Goal: Transaction & Acquisition: Purchase product/service

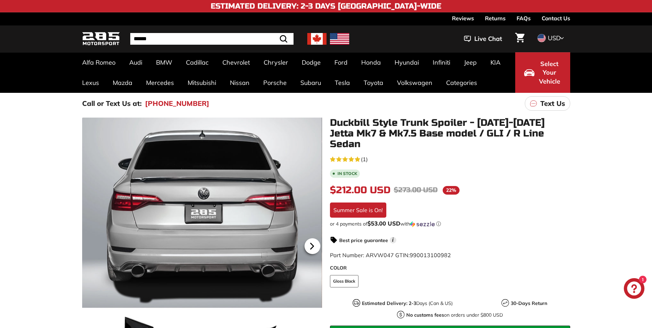
click at [313, 243] on icon at bounding box center [312, 246] width 16 height 16
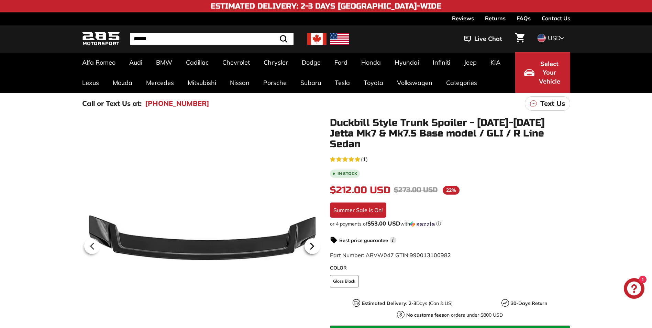
click at [313, 244] on icon at bounding box center [312, 246] width 16 height 16
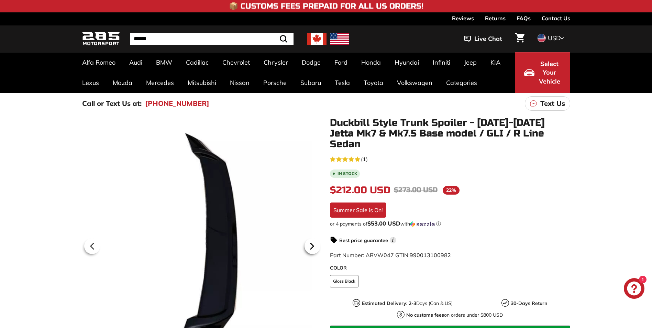
click at [312, 244] on icon at bounding box center [312, 246] width 16 height 16
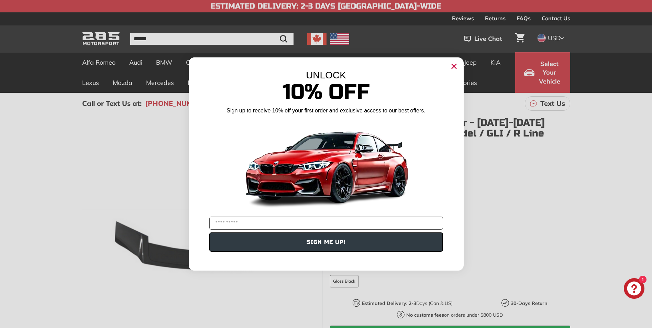
click at [455, 67] on icon "Close dialog" at bounding box center [454, 66] width 4 height 4
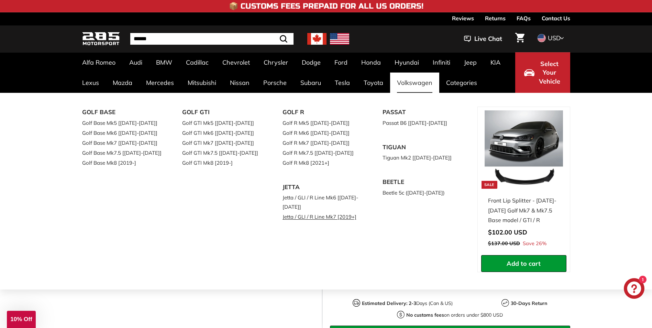
click at [300, 218] on link "Jetta / GLI / R Line Mk7 [2019+]" at bounding box center [322, 217] width 81 height 10
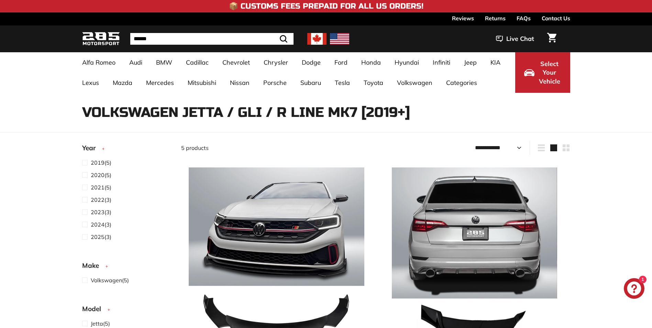
select select "**********"
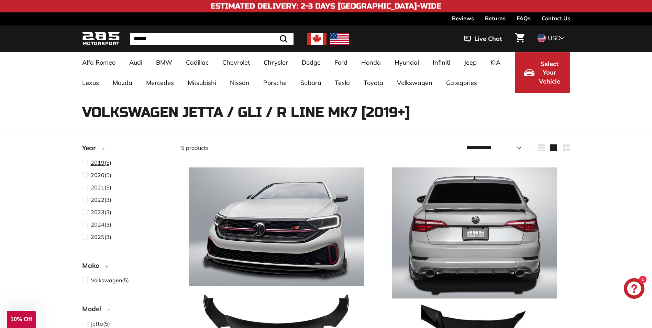
click at [98, 189] on span "2021" at bounding box center [98, 187] width 14 height 7
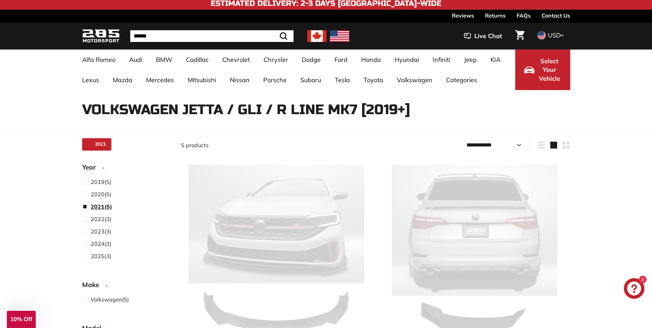
scroll to position [18, 0]
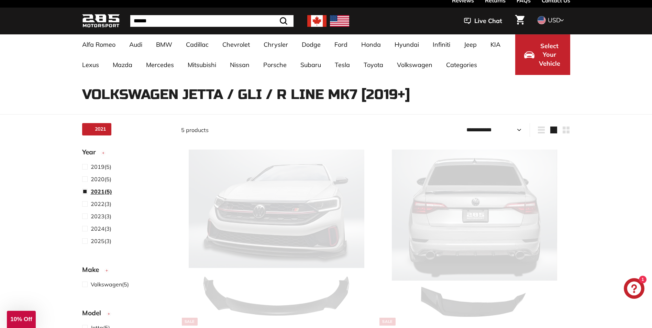
select select "**********"
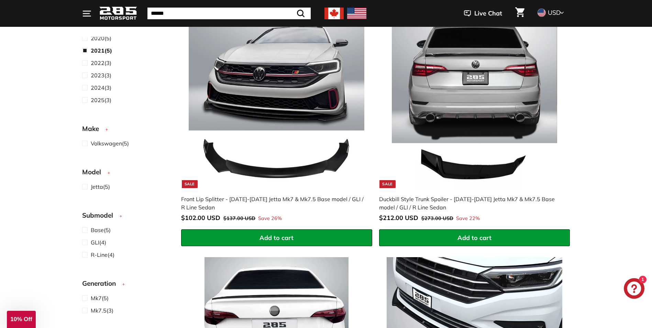
scroll to position [69, 0]
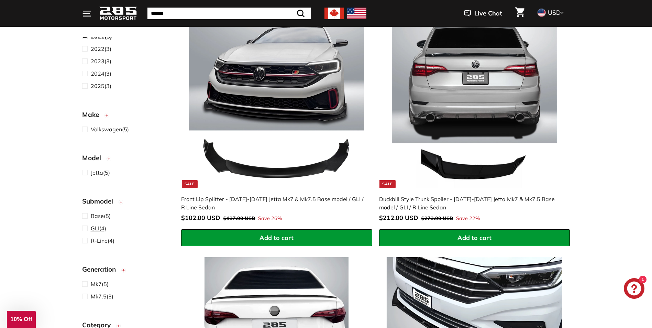
click at [97, 228] on span "GLI" at bounding box center [95, 228] width 9 height 7
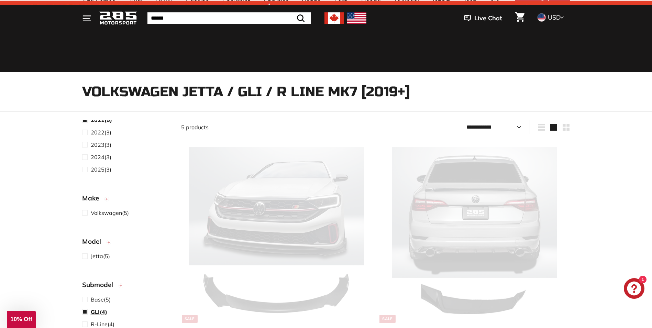
scroll to position [18, 0]
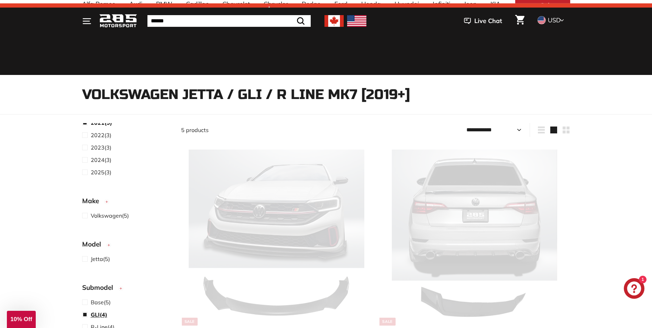
select select "**********"
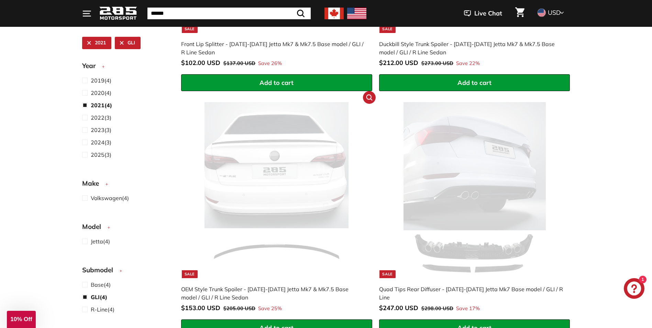
scroll to position [327, 0]
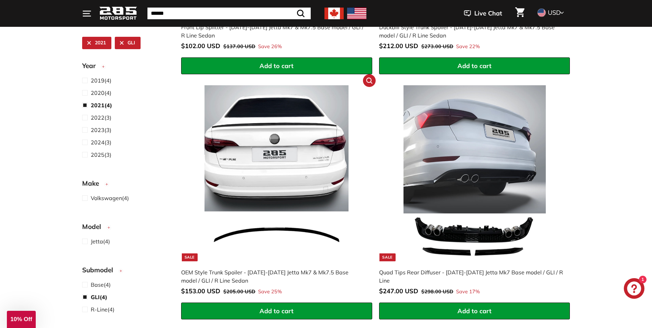
click at [265, 230] on img at bounding box center [277, 173] width 176 height 176
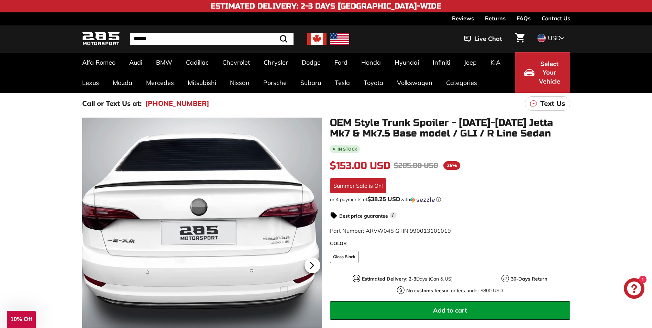
click at [311, 267] on icon at bounding box center [311, 265] width 3 height 6
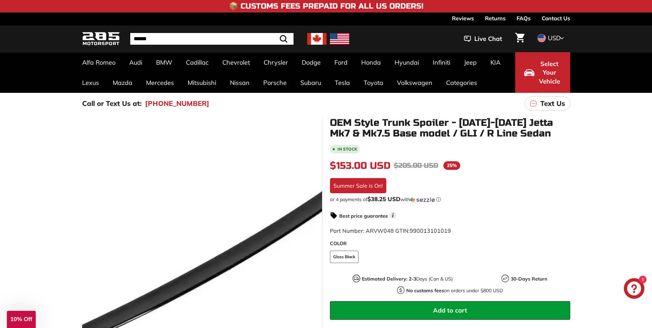
click at [235, 259] on div at bounding box center [202, 264] width 240 height 293
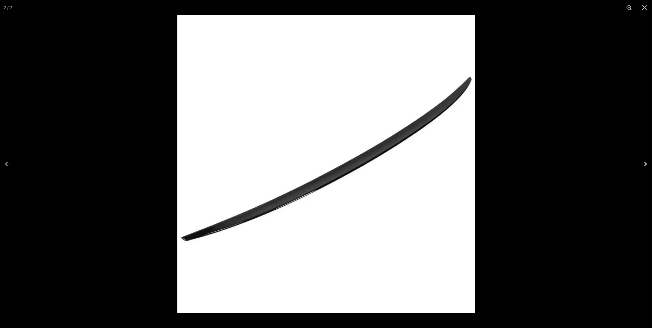
click at [642, 162] on button at bounding box center [640, 164] width 24 height 34
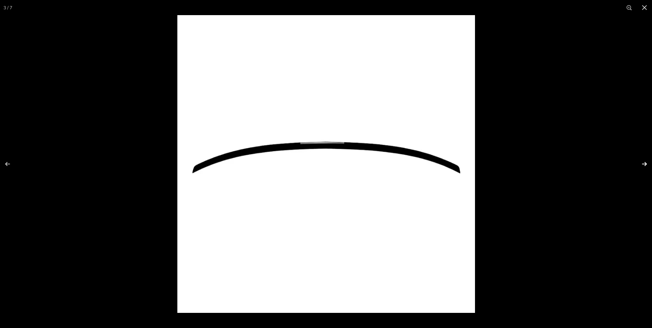
click at [642, 163] on button at bounding box center [640, 164] width 24 height 34
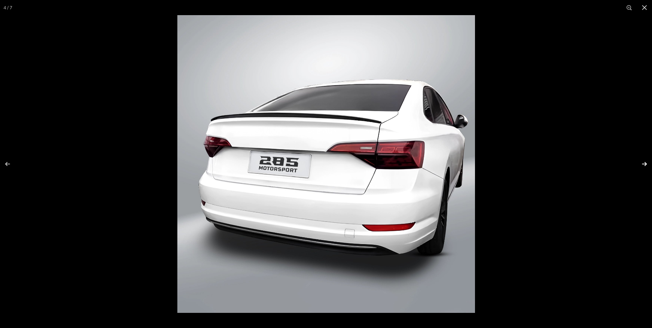
click at [642, 163] on button at bounding box center [640, 164] width 24 height 34
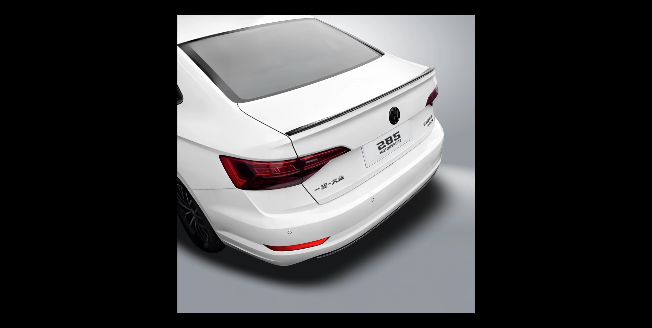
click at [642, 163] on button at bounding box center [640, 164] width 24 height 34
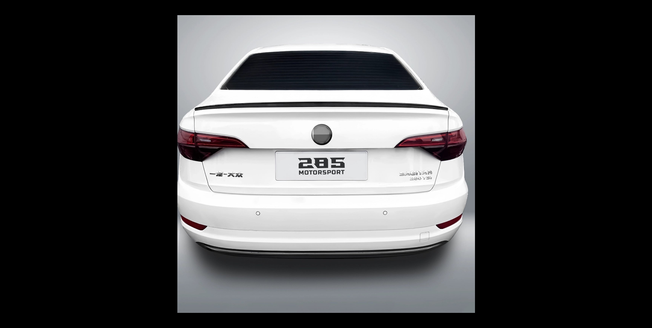
click at [642, 163] on button at bounding box center [640, 164] width 24 height 34
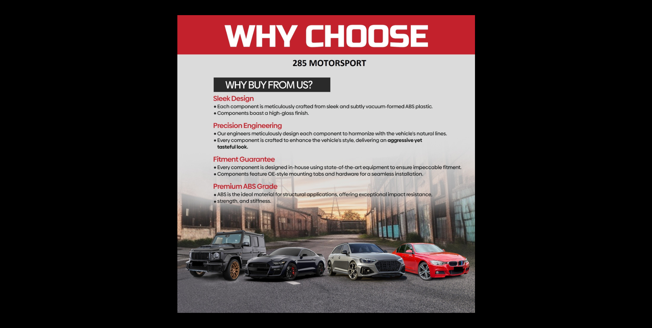
scroll to position [0, 13]
click at [644, 5] on button at bounding box center [644, 7] width 15 height 15
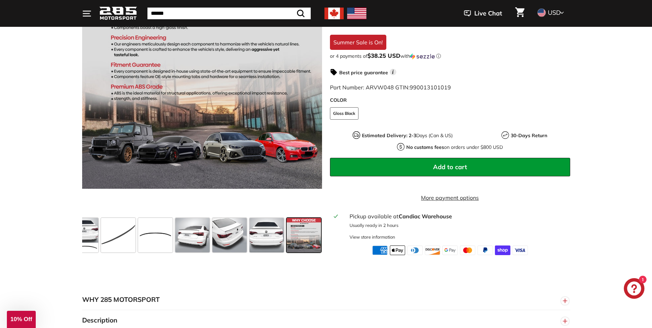
scroll to position [206, 0]
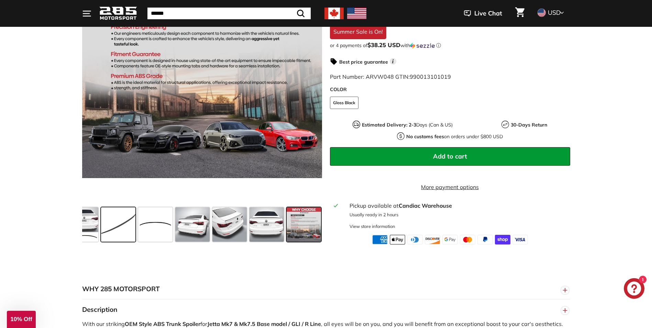
click at [114, 219] on span at bounding box center [118, 224] width 34 height 34
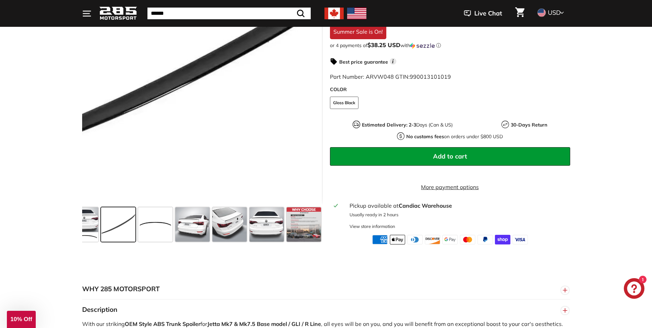
click at [197, 87] on div at bounding box center [202, 57] width 240 height 293
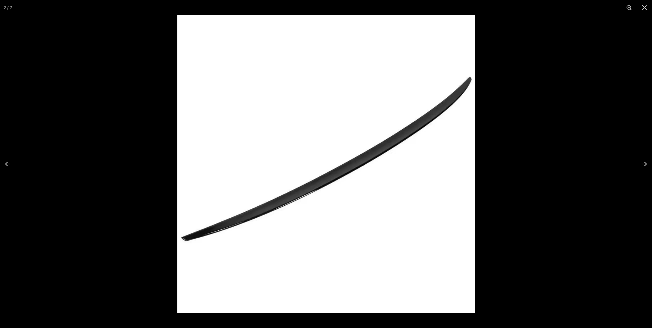
click at [297, 193] on img at bounding box center [326, 164] width 298 height 298
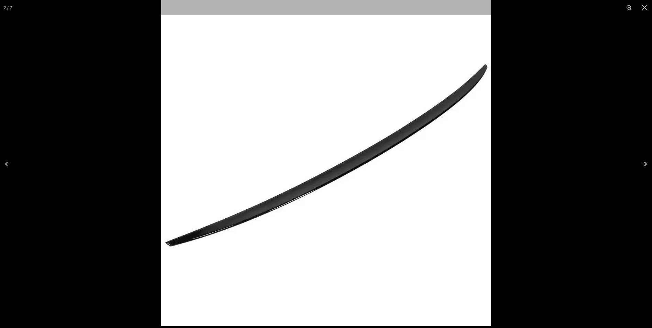
click at [644, 164] on button at bounding box center [640, 164] width 24 height 34
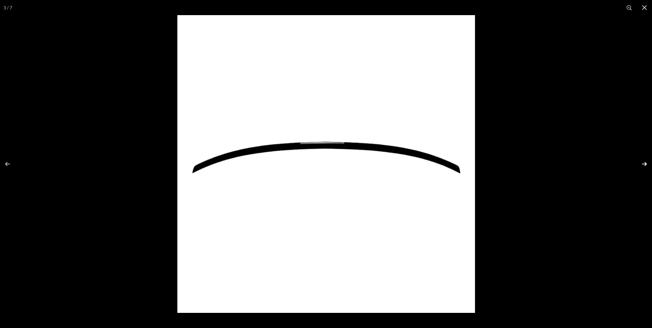
click at [644, 164] on button at bounding box center [640, 164] width 24 height 34
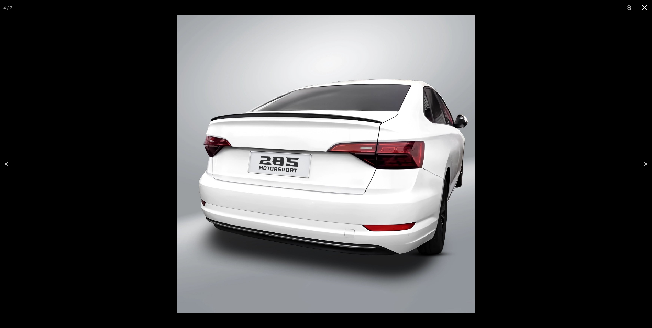
click at [646, 7] on button at bounding box center [644, 7] width 15 height 15
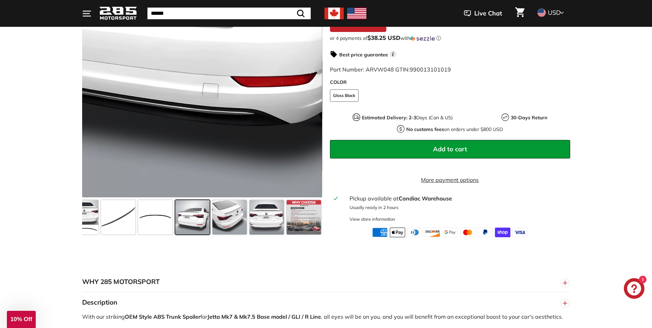
scroll to position [172, 0]
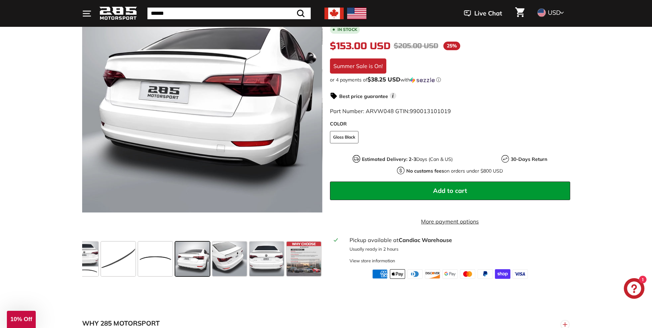
click at [192, 251] on span at bounding box center [192, 259] width 34 height 34
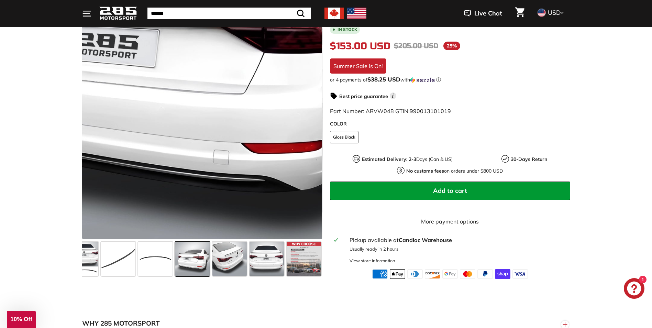
click at [221, 166] on div at bounding box center [202, 92] width 240 height 293
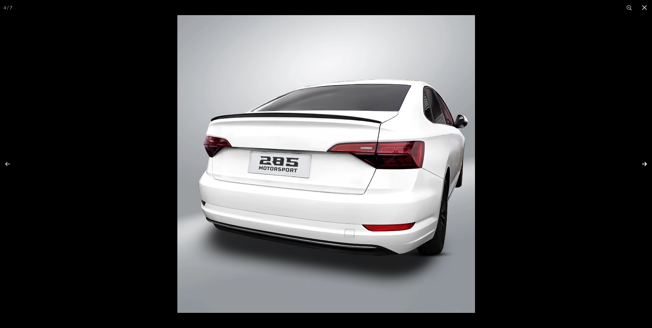
click at [644, 163] on button at bounding box center [640, 164] width 24 height 34
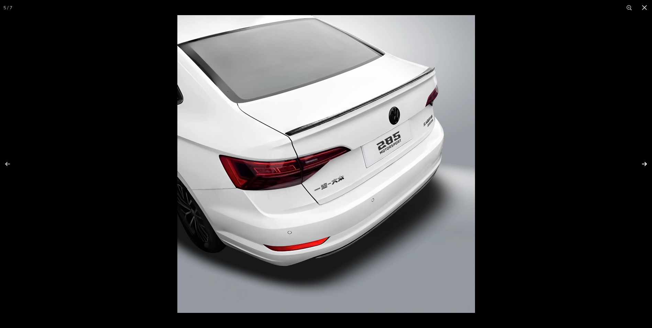
click at [644, 165] on button at bounding box center [640, 164] width 24 height 34
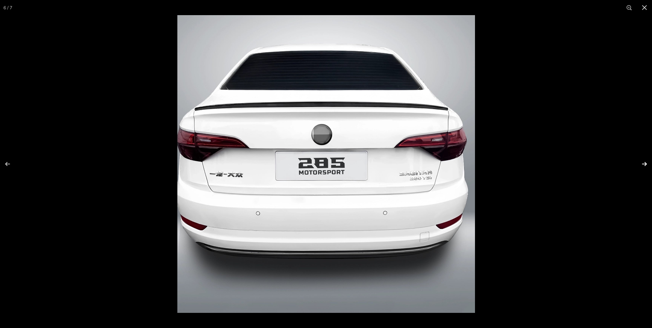
click at [644, 165] on button at bounding box center [640, 164] width 24 height 34
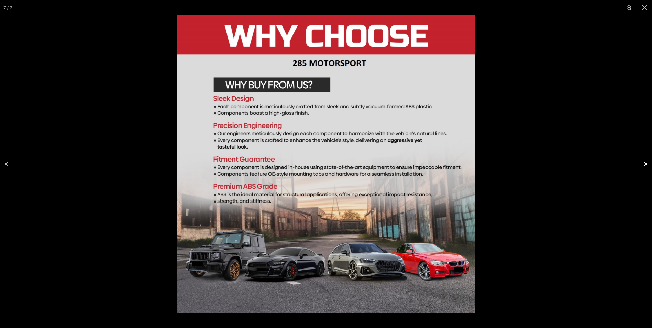
scroll to position [0, 13]
click at [645, 7] on button at bounding box center [644, 7] width 15 height 15
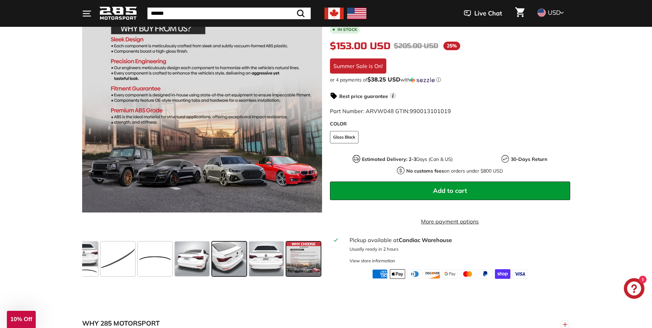
click at [234, 258] on span at bounding box center [229, 259] width 34 height 34
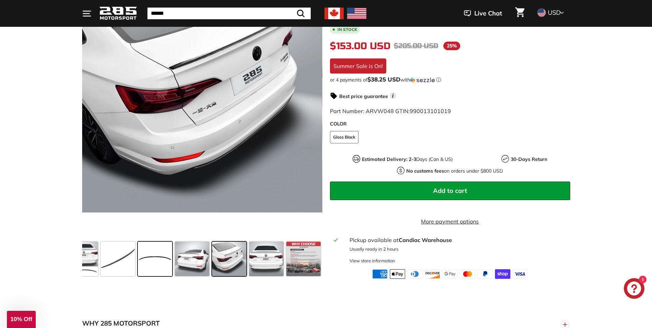
click at [155, 254] on span at bounding box center [155, 259] width 34 height 34
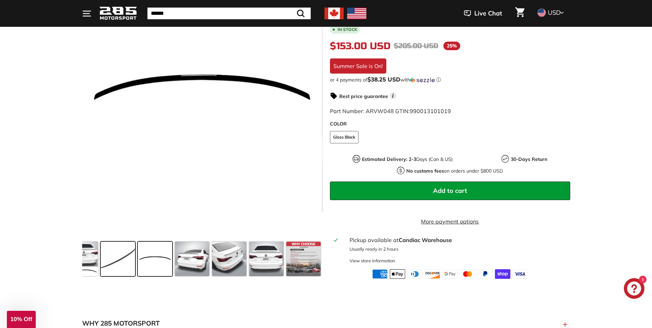
click at [128, 249] on span at bounding box center [118, 259] width 34 height 34
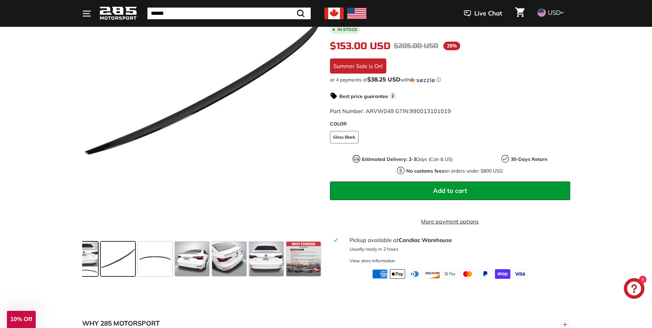
click at [89, 252] on span at bounding box center [84, 259] width 28 height 34
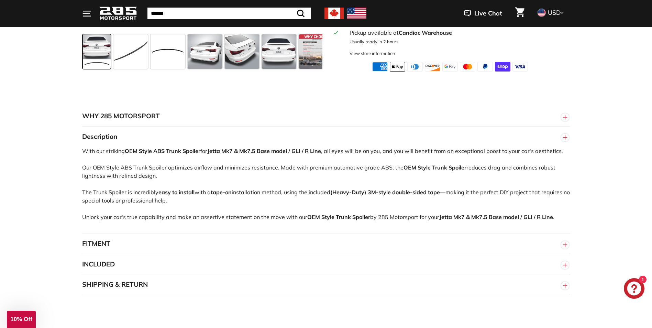
scroll to position [412, 0]
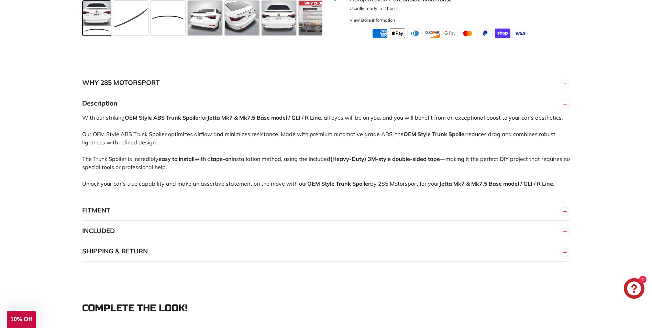
click at [97, 210] on button "FITMENT" at bounding box center [326, 210] width 488 height 21
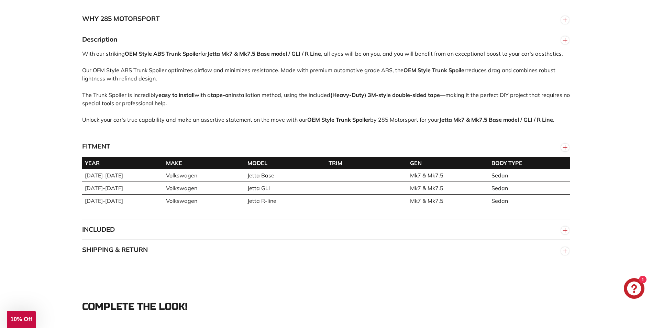
scroll to position [481, 0]
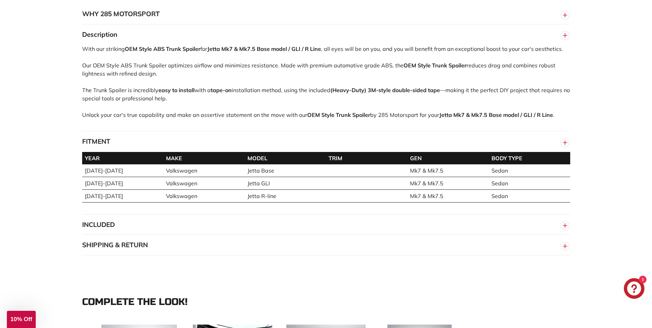
click at [102, 245] on button "SHIPPING & RETURN" at bounding box center [326, 245] width 488 height 21
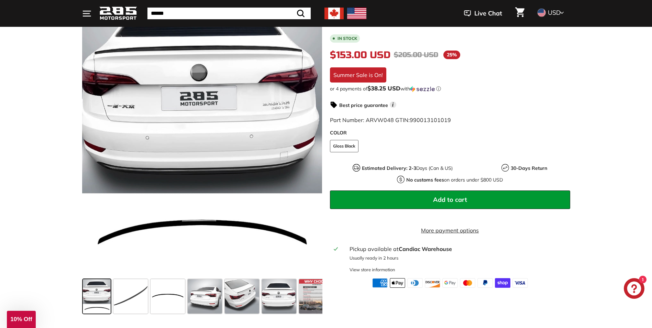
scroll to position [172, 0]
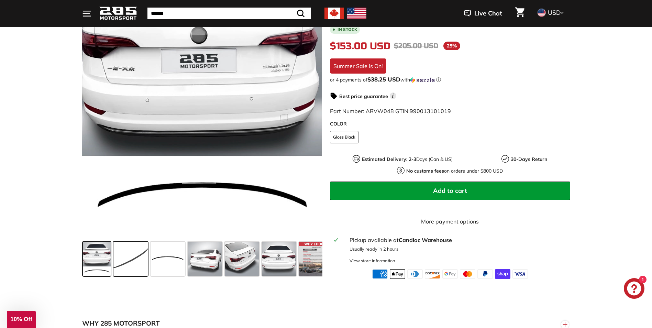
click at [131, 260] on span at bounding box center [130, 259] width 34 height 34
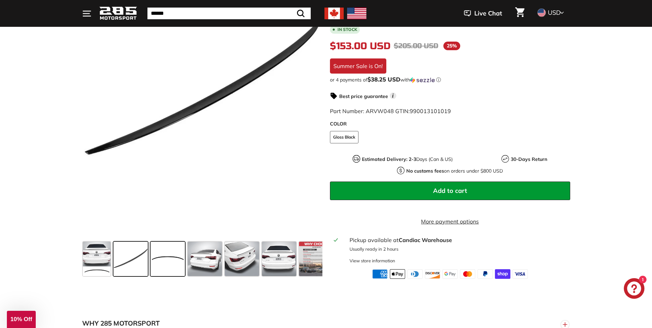
click at [157, 262] on span at bounding box center [168, 259] width 34 height 34
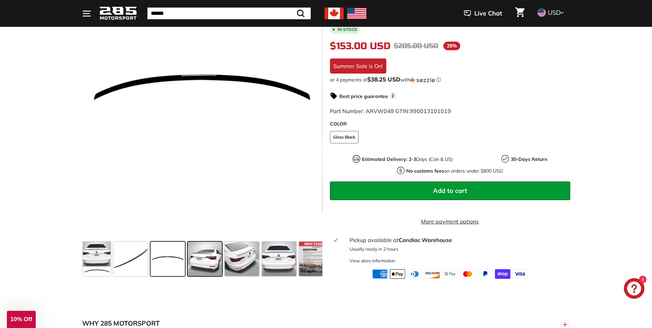
click at [193, 258] on span at bounding box center [205, 259] width 34 height 34
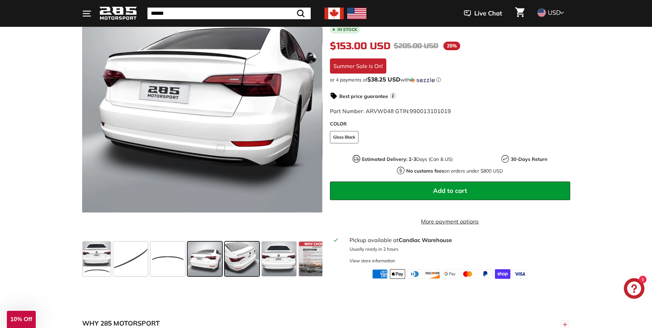
click at [234, 260] on span at bounding box center [242, 259] width 34 height 34
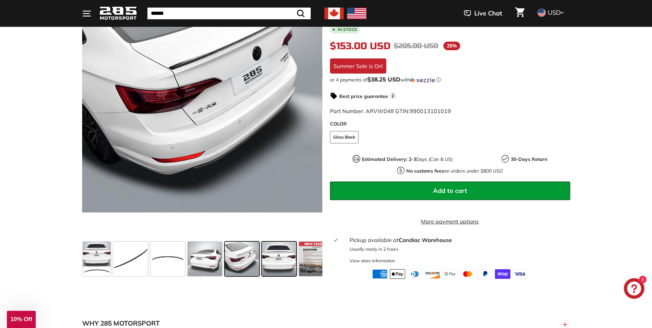
click at [279, 256] on span at bounding box center [279, 259] width 34 height 34
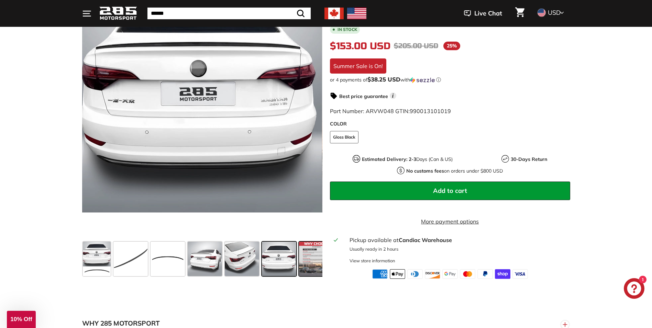
click at [313, 253] on span at bounding box center [316, 259] width 34 height 34
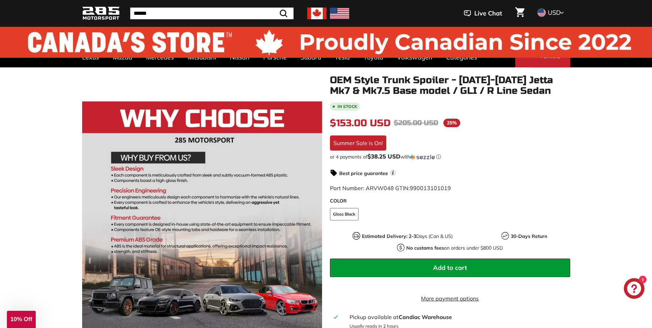
scroll to position [0, 0]
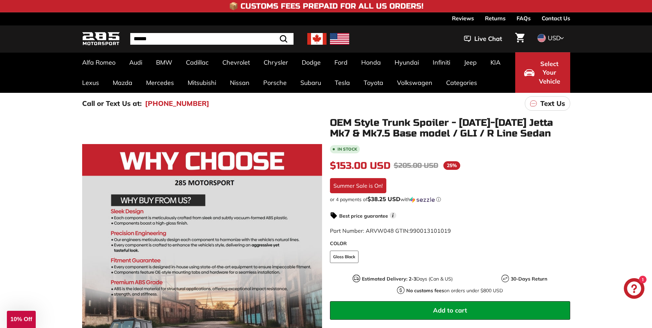
click at [537, 69] on button "Select Your Vehicle" at bounding box center [542, 72] width 55 height 41
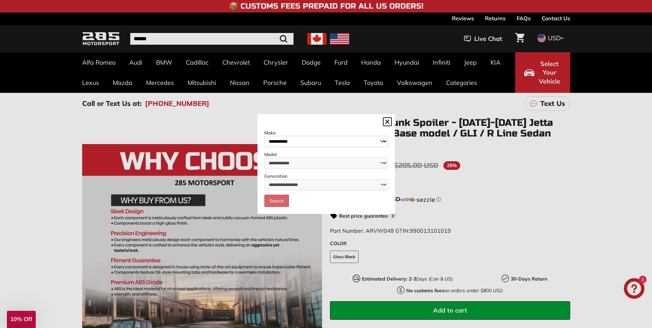
click at [282, 138] on select "**********" at bounding box center [326, 141] width 124 height 11
select select "**********"
click at [264, 136] on select "**********" at bounding box center [326, 141] width 124 height 11
click at [280, 162] on select "**********" at bounding box center [326, 162] width 124 height 11
select select "*****"
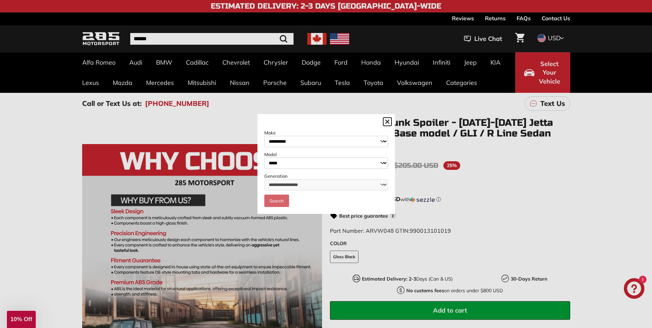
click at [264, 157] on select "**********" at bounding box center [326, 162] width 124 height 11
click at [276, 184] on select "**********" at bounding box center [326, 184] width 124 height 11
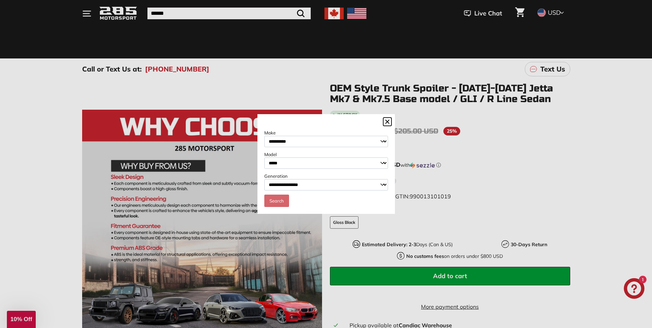
click at [289, 184] on select "**********" at bounding box center [326, 184] width 124 height 11
select select "**********"
click at [264, 179] on select "**********" at bounding box center [326, 184] width 124 height 11
click at [274, 202] on link "Search" at bounding box center [276, 200] width 25 height 12
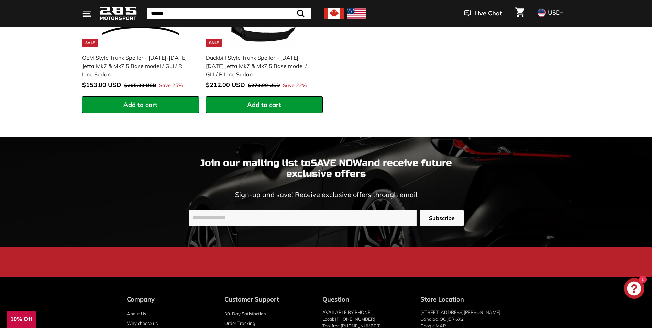
scroll to position [1031, 0]
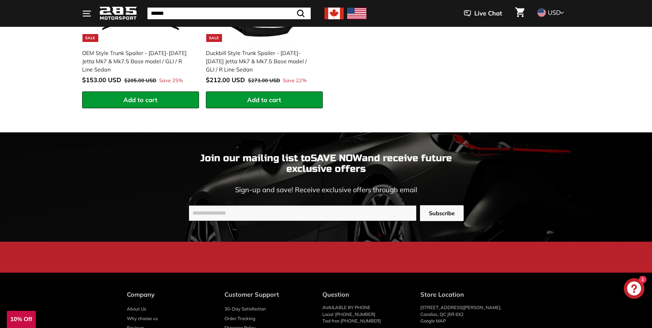
click at [209, 205] on input "Enter your email" at bounding box center [303, 213] width 228 height 16
click at [215, 208] on input "Enter your email" at bounding box center [303, 213] width 228 height 16
type input "**********"
click at [435, 209] on span "Subscribe" at bounding box center [442, 213] width 26 height 8
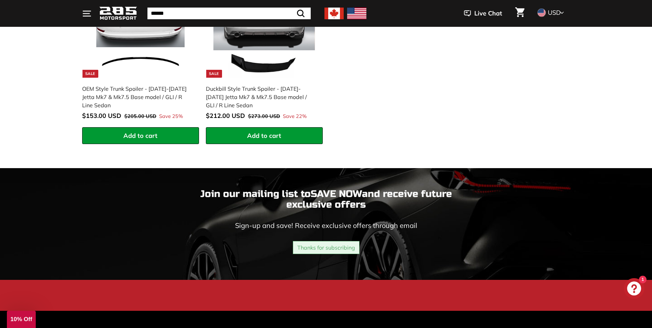
scroll to position [1026, 0]
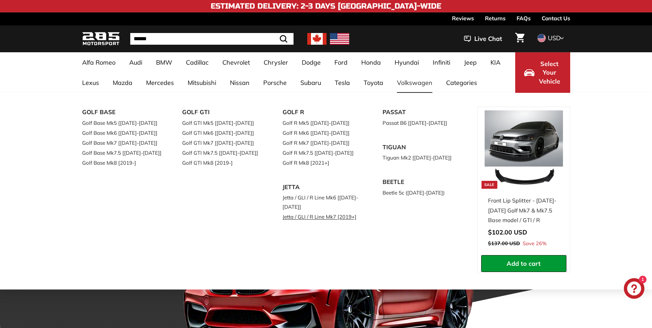
click at [308, 220] on link "Jetta / GLI / R Line Mk7 [2019+]" at bounding box center [322, 217] width 81 height 10
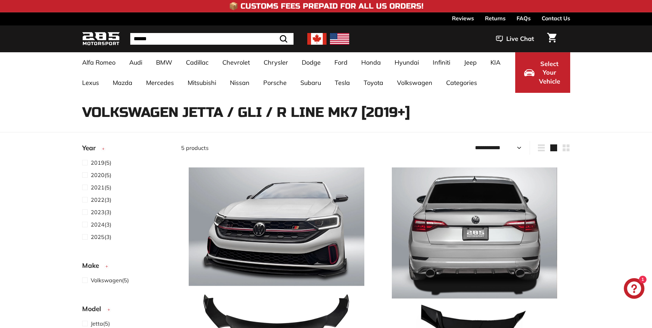
select select "**********"
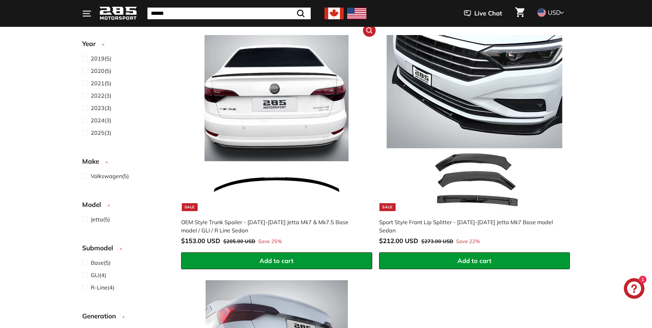
scroll to position [378, 0]
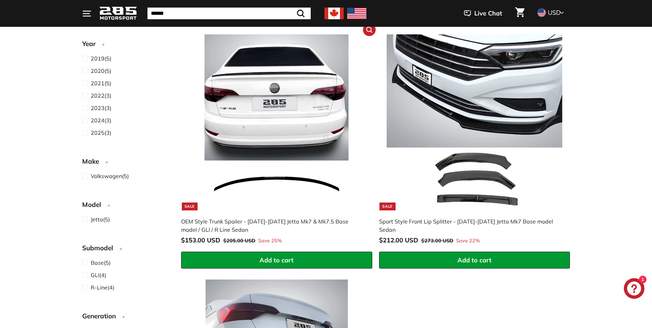
click at [257, 180] on img at bounding box center [277, 122] width 176 height 176
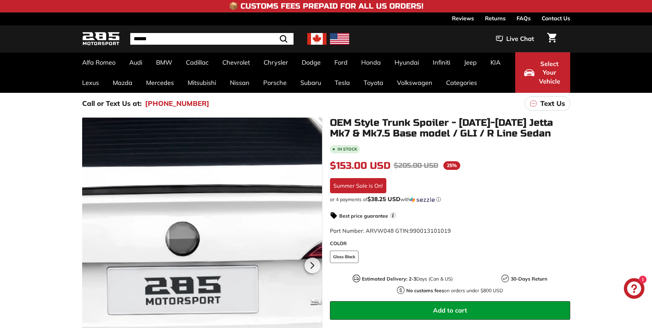
click at [215, 171] on div at bounding box center [202, 264] width 240 height 293
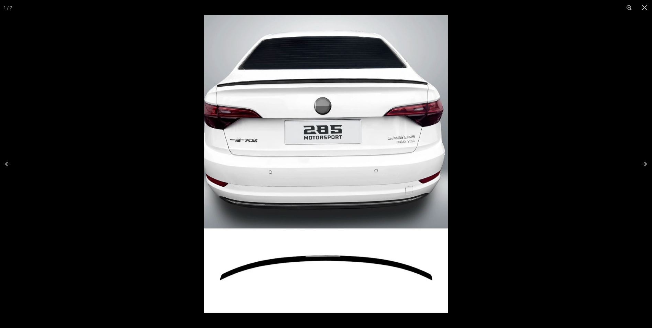
click at [336, 274] on img at bounding box center [326, 164] width 244 height 298
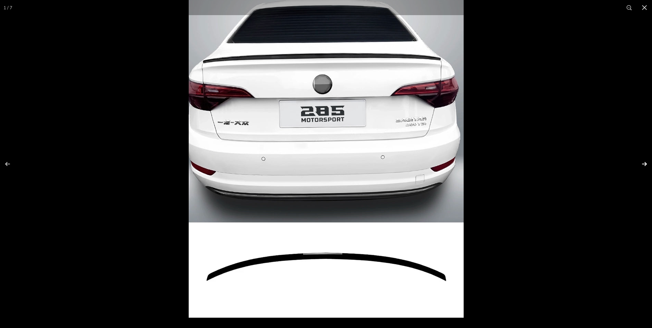
click at [644, 162] on button at bounding box center [640, 164] width 24 height 34
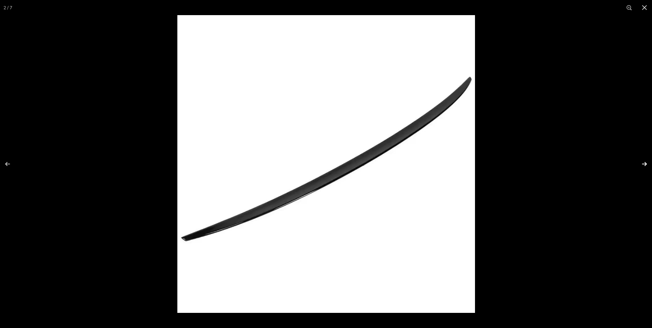
click at [643, 162] on button at bounding box center [640, 164] width 24 height 34
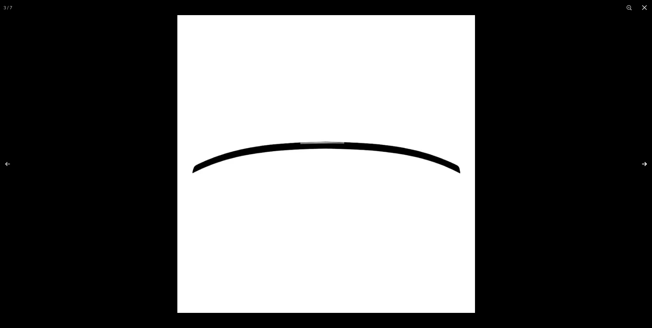
click at [642, 161] on button at bounding box center [640, 164] width 24 height 34
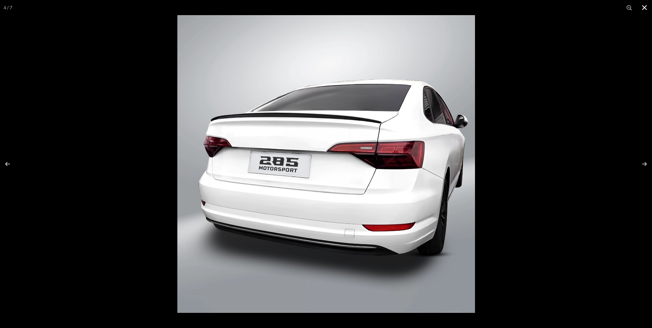
click at [646, 6] on button at bounding box center [644, 7] width 15 height 15
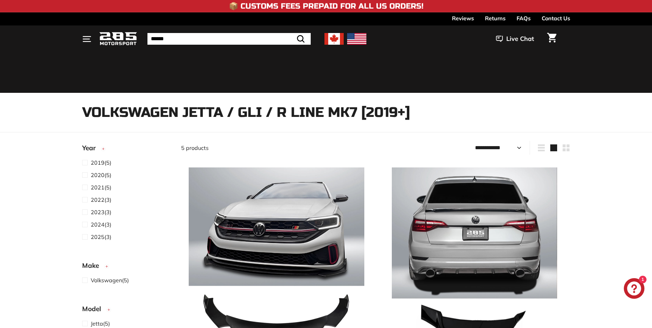
select select "**********"
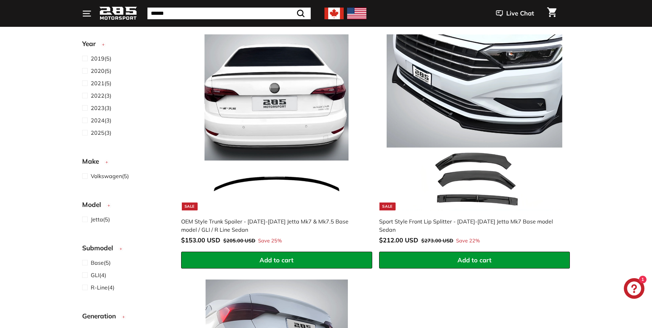
scroll to position [378, 0]
click at [94, 277] on span "GLI" at bounding box center [95, 274] width 9 height 7
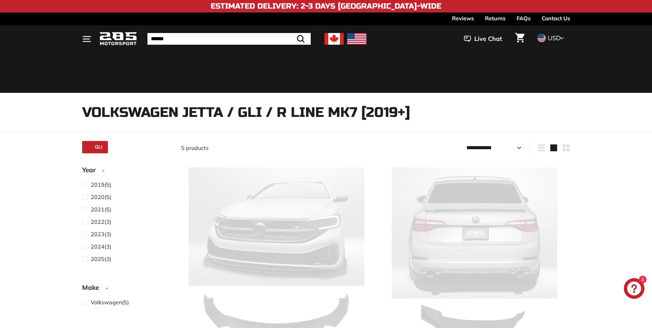
select select "**********"
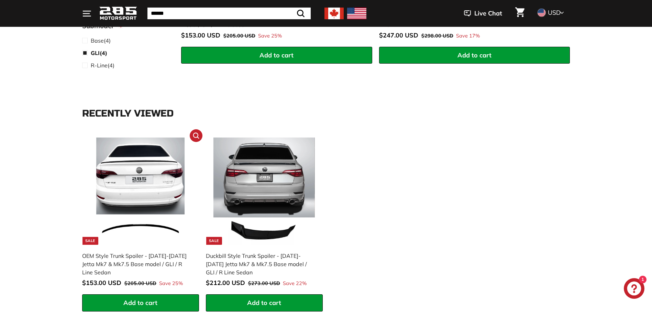
scroll to position [584, 0]
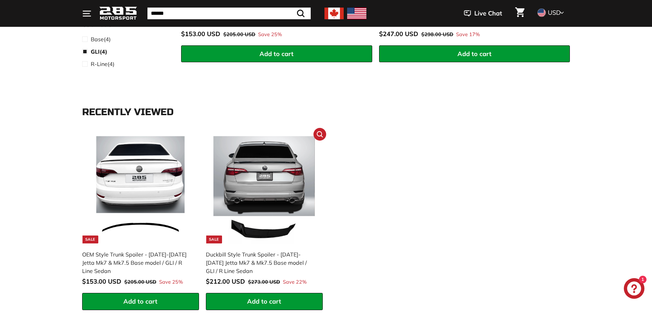
click at [222, 251] on div "Duckbill Style Trunk Spoiler - [DATE]-[DATE] Jetta Mk7 & Mk7.5 Base model / GLI…" at bounding box center [261, 262] width 110 height 25
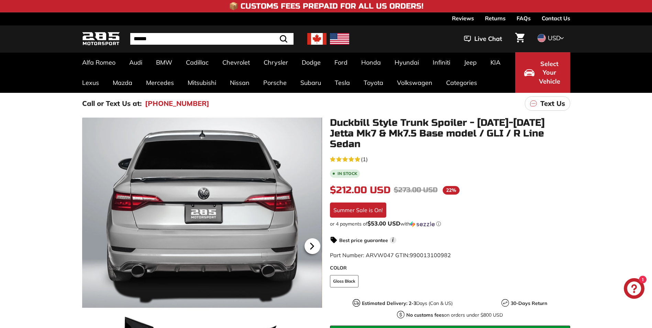
click at [315, 246] on icon at bounding box center [312, 246] width 16 height 16
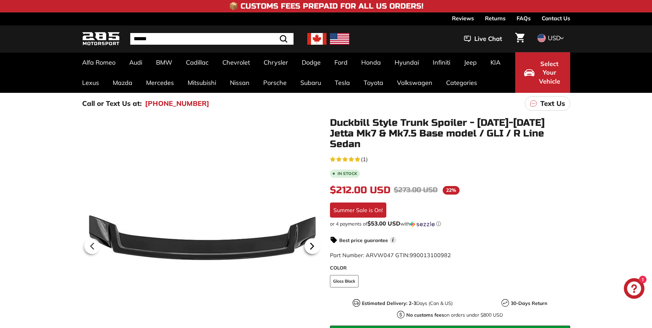
click at [314, 246] on icon at bounding box center [312, 246] width 16 height 16
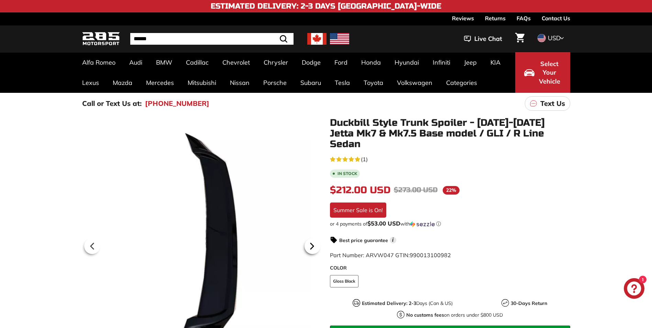
click at [312, 243] on icon at bounding box center [312, 246] width 16 height 16
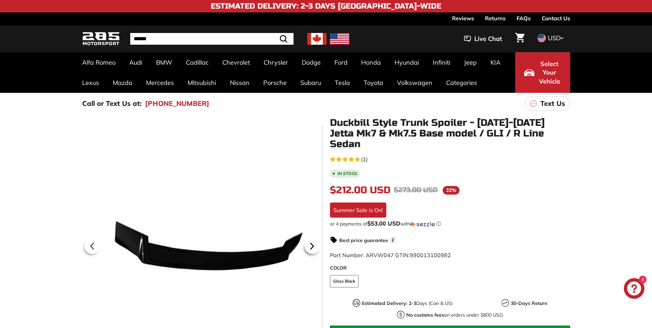
click at [311, 243] on icon at bounding box center [312, 246] width 16 height 16
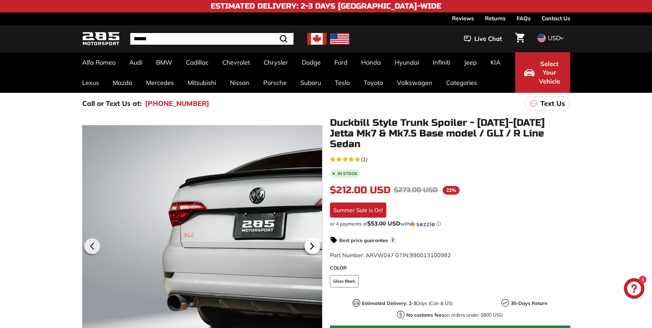
click at [311, 243] on icon at bounding box center [311, 246] width 3 height 6
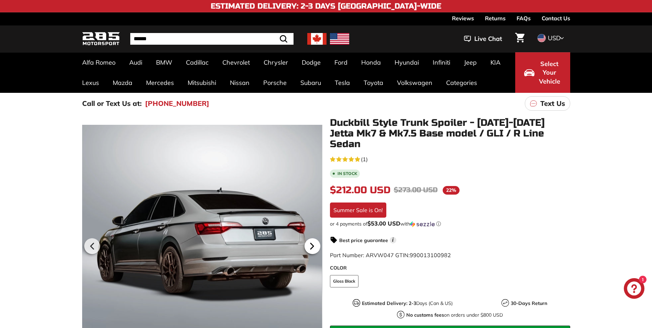
scroll to position [0, 66]
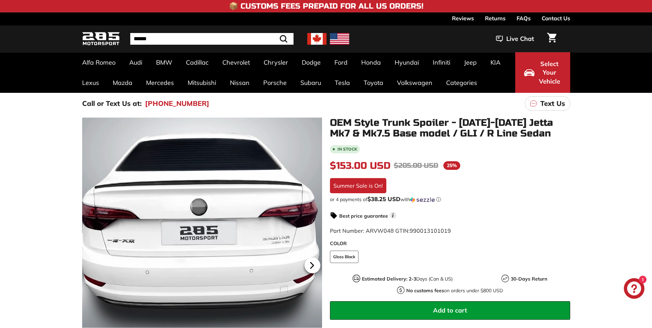
click at [314, 265] on icon at bounding box center [312, 265] width 16 height 16
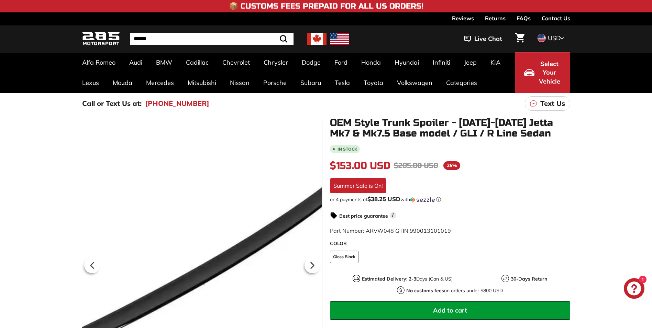
click at [261, 236] on div at bounding box center [202, 264] width 240 height 293
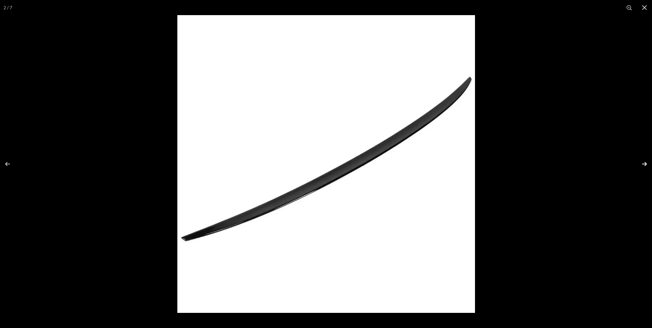
click at [647, 163] on button at bounding box center [640, 164] width 24 height 34
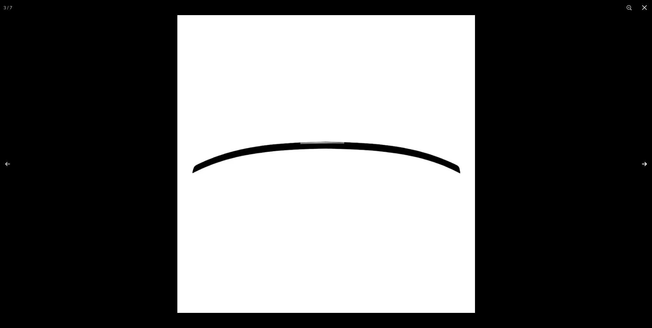
click at [648, 164] on button at bounding box center [640, 164] width 24 height 34
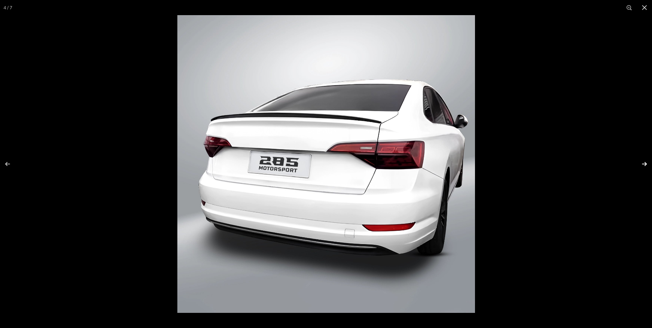
click at [647, 163] on button at bounding box center [640, 164] width 24 height 34
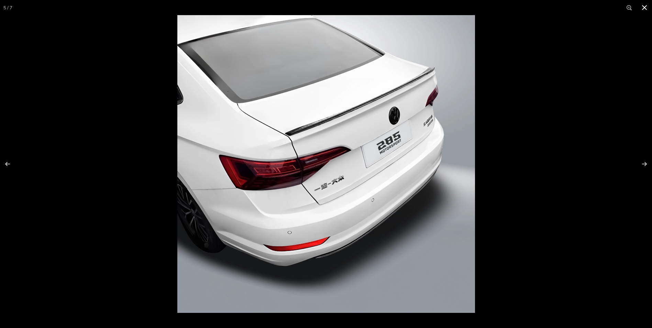
click at [641, 8] on button at bounding box center [644, 7] width 15 height 15
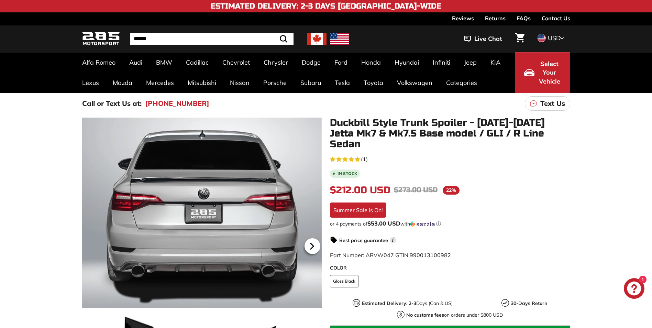
click at [318, 245] on icon at bounding box center [312, 246] width 16 height 16
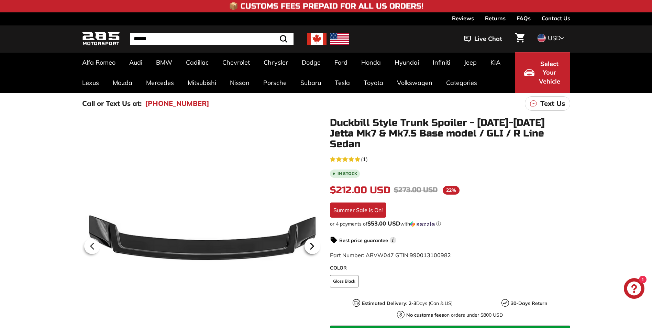
click at [311, 245] on icon at bounding box center [311, 246] width 3 height 6
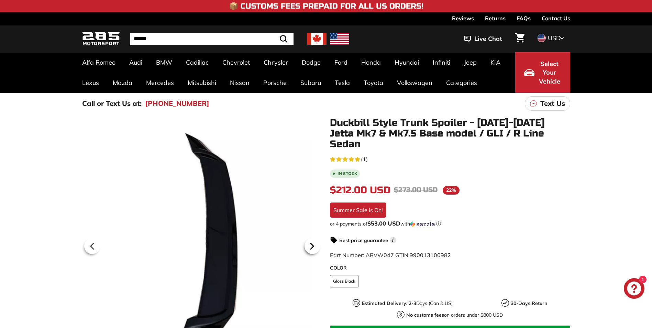
click at [310, 245] on icon at bounding box center [312, 246] width 16 height 16
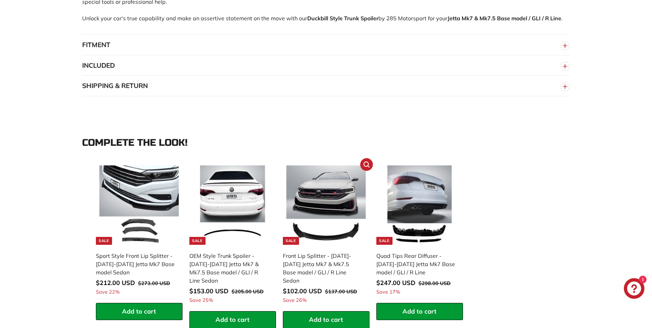
scroll to position [584, 0]
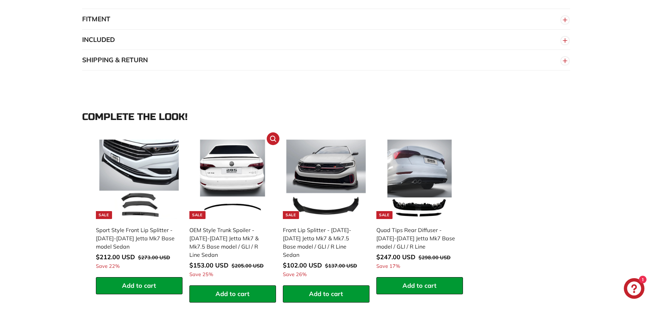
click at [219, 226] on div "OEM Style Trunk Spoiler - [DATE]-[DATE] Jetta Mk7 & Mk7.5 Base model / GLI / R …" at bounding box center [229, 242] width 80 height 33
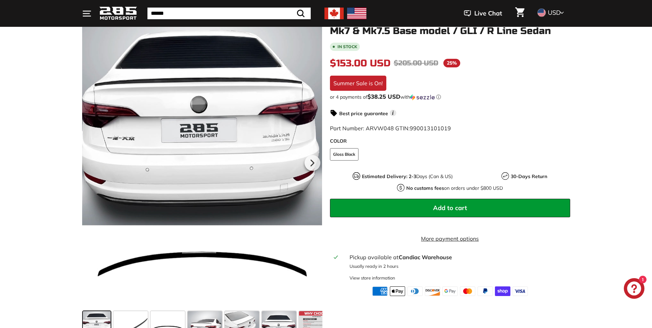
scroll to position [103, 0]
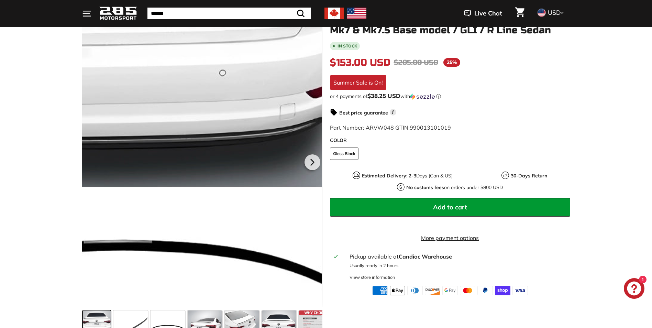
click at [280, 262] on div at bounding box center [202, 160] width 240 height 293
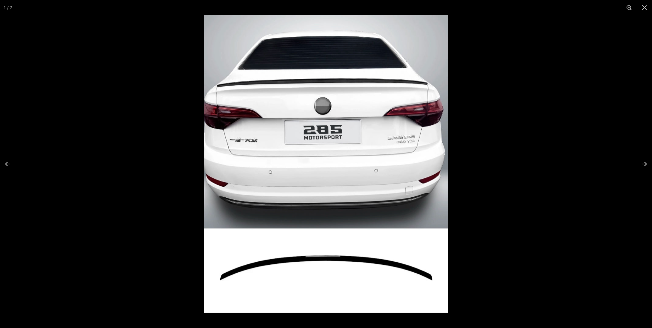
scroll to position [241, 0]
click at [644, 162] on button at bounding box center [640, 164] width 24 height 34
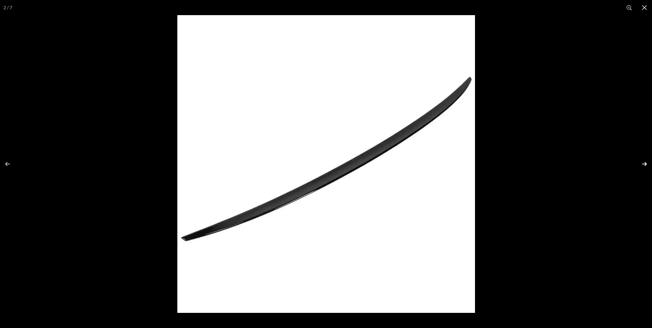
click at [644, 163] on button at bounding box center [640, 164] width 24 height 34
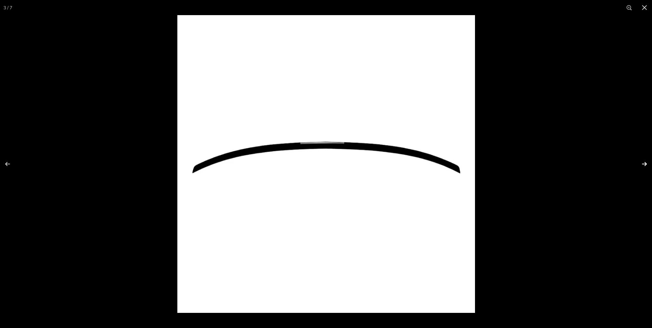
click at [644, 164] on button at bounding box center [640, 164] width 24 height 34
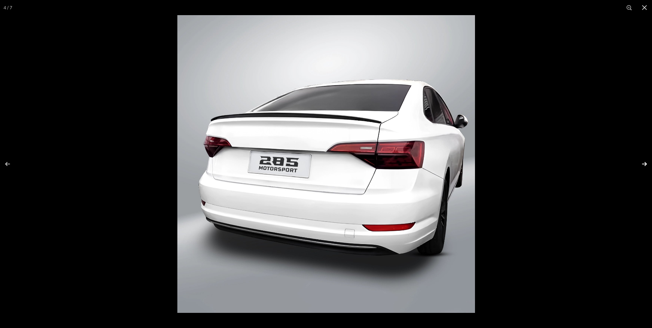
click at [644, 165] on button at bounding box center [640, 164] width 24 height 34
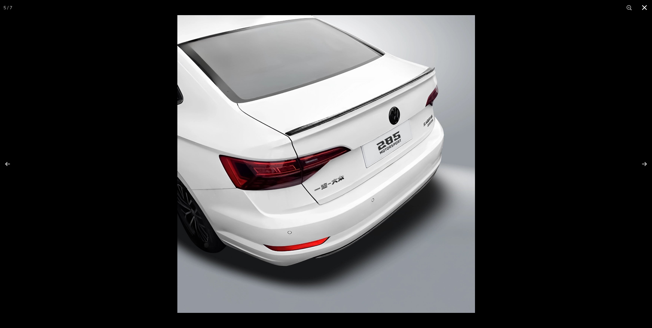
click at [643, 7] on button at bounding box center [644, 7] width 15 height 15
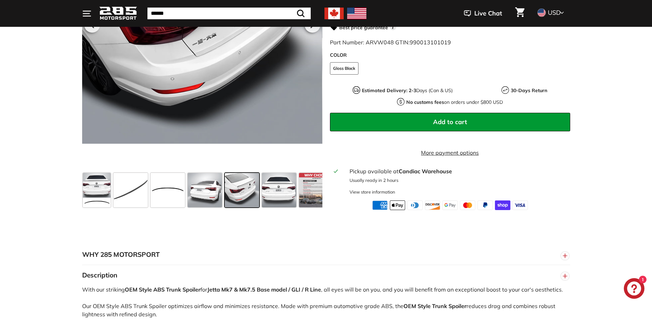
click at [451, 118] on span "Add to cart" at bounding box center [450, 122] width 34 height 8
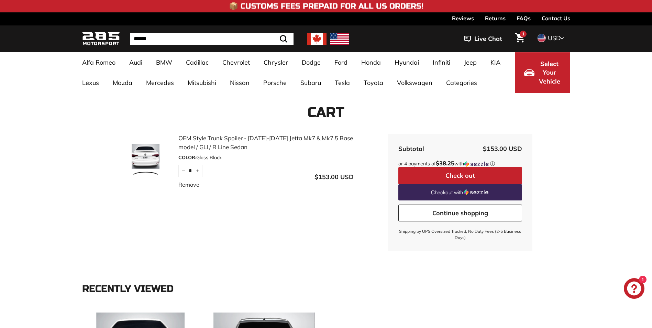
click at [449, 174] on button "Check out" at bounding box center [460, 175] width 124 height 17
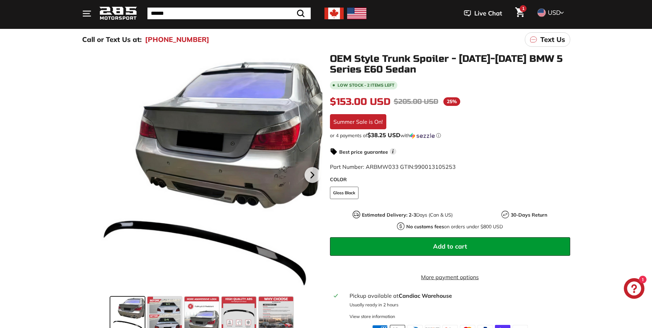
scroll to position [103, 0]
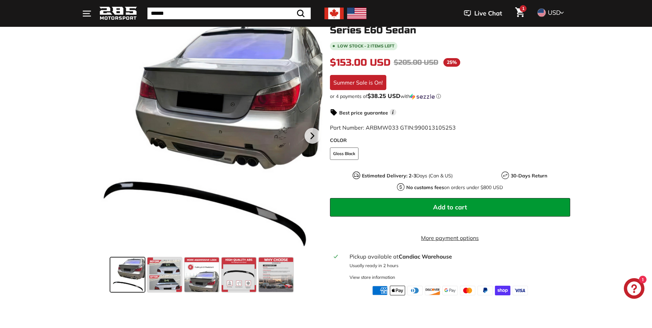
click at [133, 277] on span at bounding box center [127, 274] width 34 height 34
click at [151, 272] on span at bounding box center [164, 274] width 34 height 34
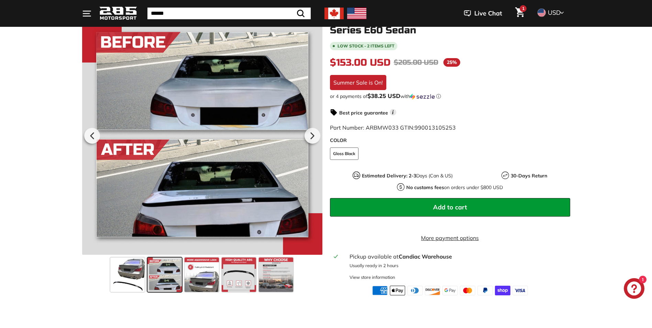
click at [174, 272] on span at bounding box center [164, 274] width 34 height 34
click at [201, 271] on span at bounding box center [202, 274] width 34 height 34
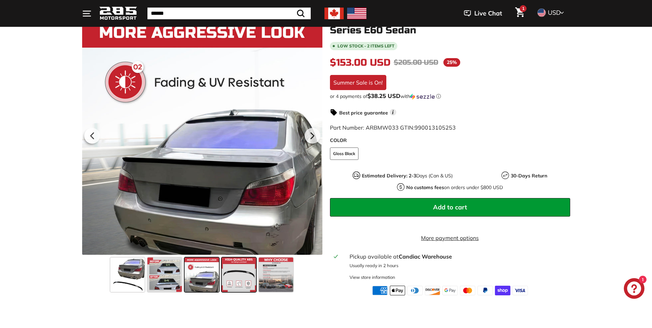
click at [227, 271] on span at bounding box center [239, 274] width 34 height 34
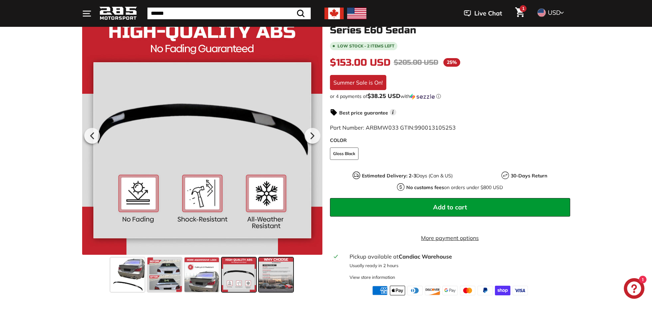
click at [258, 274] on div at bounding box center [275, 274] width 37 height 37
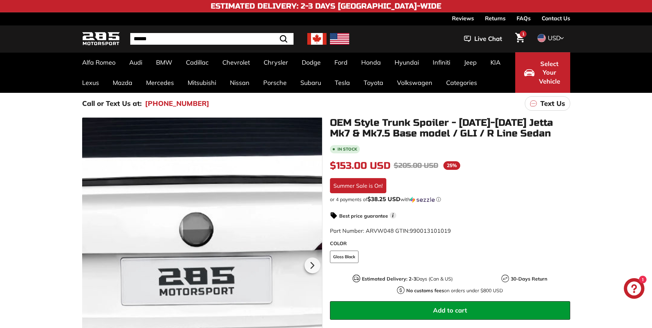
click at [201, 184] on div at bounding box center [202, 264] width 240 height 293
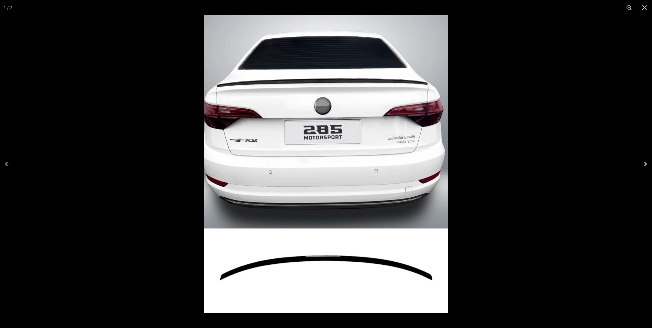
click at [643, 164] on button at bounding box center [640, 164] width 24 height 34
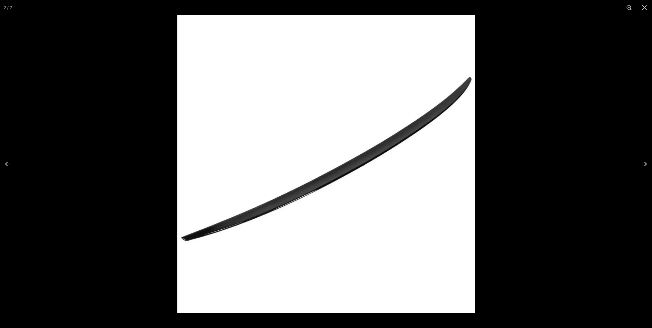
click at [334, 165] on img at bounding box center [326, 164] width 298 height 298
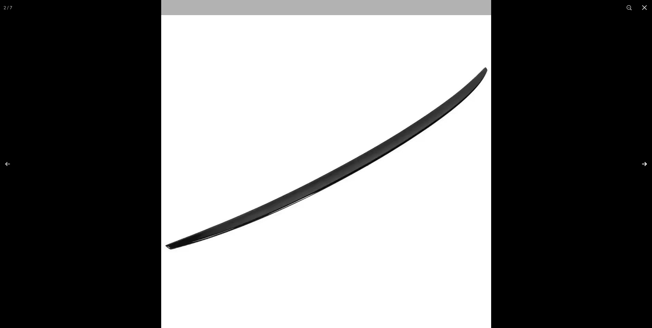
click at [645, 163] on button at bounding box center [640, 164] width 24 height 34
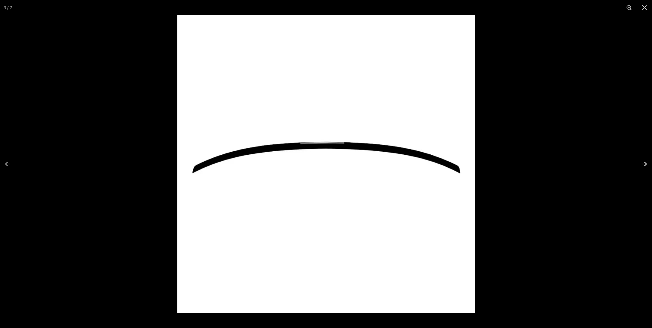
click at [645, 163] on button at bounding box center [640, 164] width 24 height 34
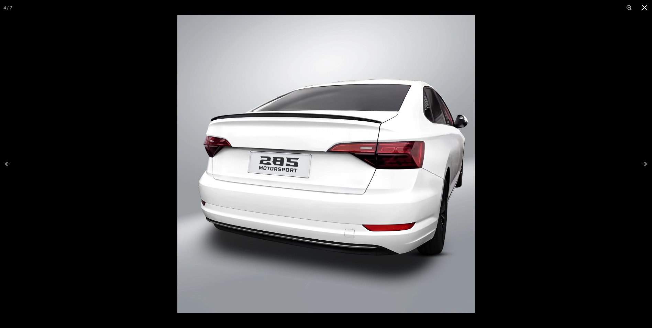
click at [645, 9] on button at bounding box center [644, 7] width 15 height 15
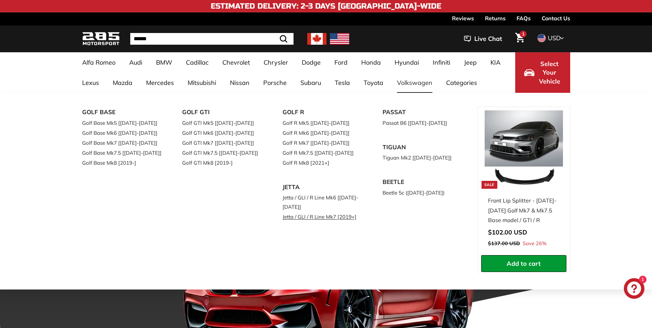
click at [307, 214] on link "Jetta / GLI / R Line Mk7 [2019+]" at bounding box center [322, 217] width 81 height 10
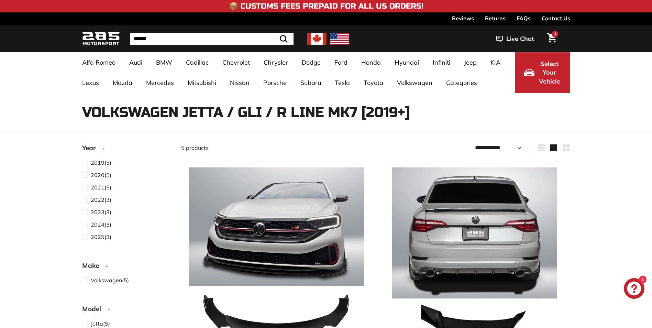
select select "**********"
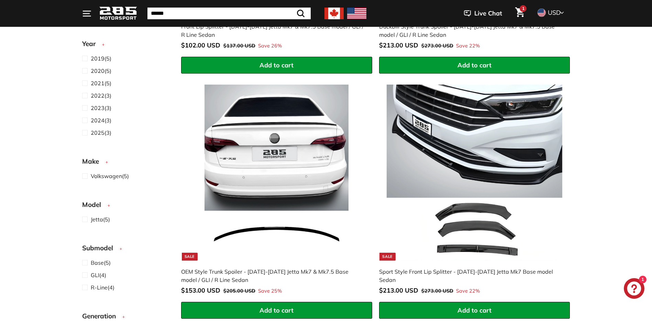
scroll to position [344, 0]
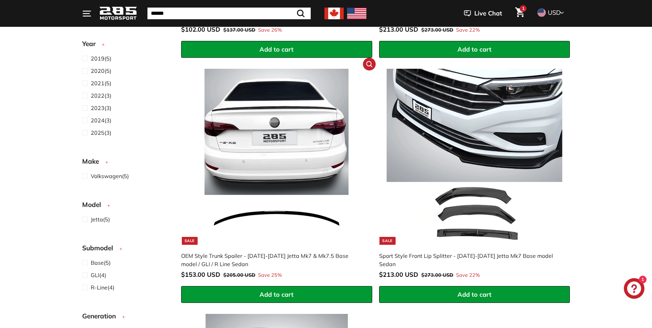
click at [246, 211] on img at bounding box center [277, 157] width 176 height 176
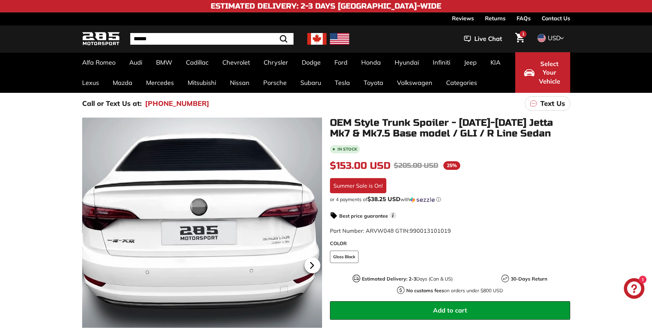
click at [313, 264] on icon at bounding box center [312, 265] width 16 height 16
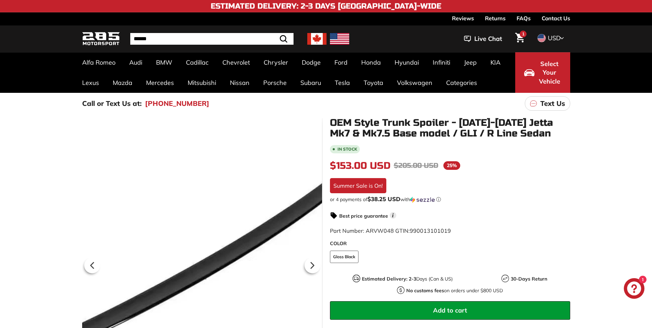
click at [259, 244] on div at bounding box center [202, 264] width 240 height 293
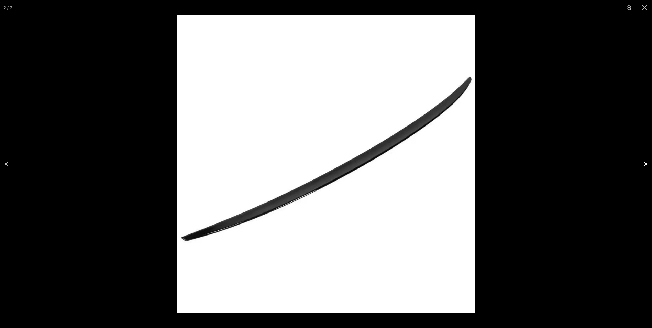
click at [645, 163] on button at bounding box center [640, 164] width 24 height 34
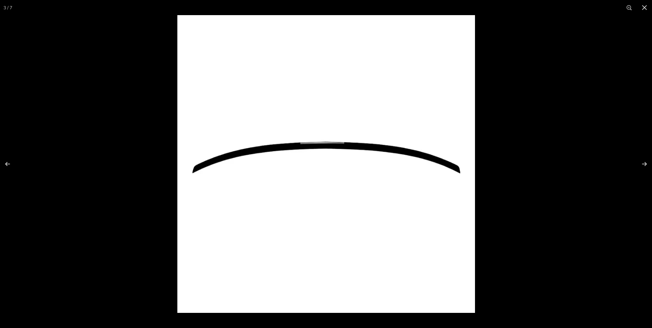
click at [371, 153] on img at bounding box center [326, 164] width 298 height 298
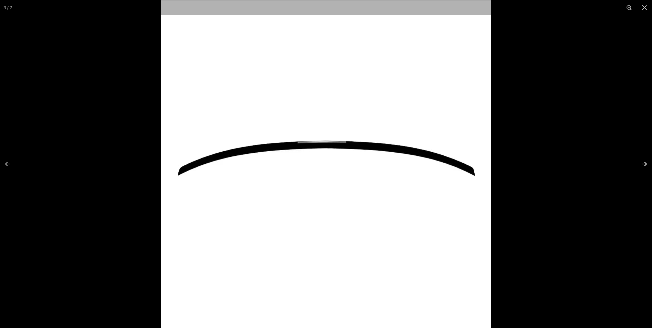
click at [645, 162] on button at bounding box center [640, 164] width 24 height 34
